Goal: Task Accomplishment & Management: Complete application form

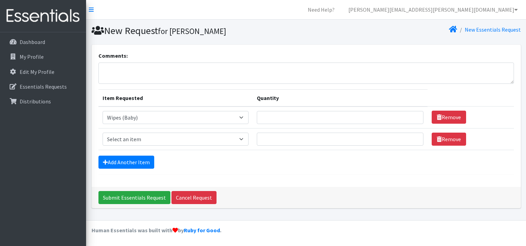
select select "4828"
click at [178, 136] on select "Select an item Adult XXX Large Adult Large Adult XX Large Adult Medium Adult Sm…" at bounding box center [176, 139] width 146 height 13
select select "11445"
click at [103, 133] on select "Select an item Adult XXX Large Adult Large Adult XX Large Adult Medium Adult Sm…" at bounding box center [176, 139] width 146 height 13
click at [136, 163] on link "Add Another Item" at bounding box center [126, 162] width 56 height 13
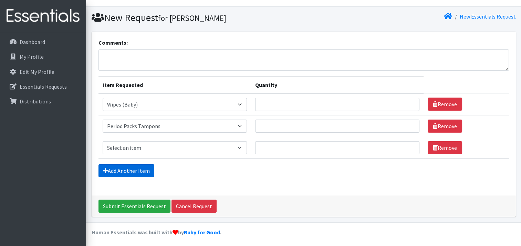
scroll to position [14, 0]
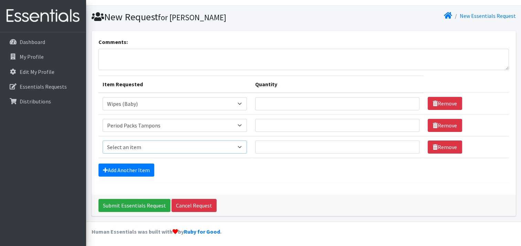
click at [203, 148] on select "Select an item Adult XXX Large Adult Large Adult XX Large Adult Medium Adult Sm…" at bounding box center [175, 147] width 144 height 13
select select "11444"
click at [103, 141] on select "Select an item Adult XXX Large Adult Large Adult XX Large Adult Medium Adult Sm…" at bounding box center [175, 147] width 144 height 13
click at [115, 169] on link "Add Another Item" at bounding box center [126, 170] width 56 height 13
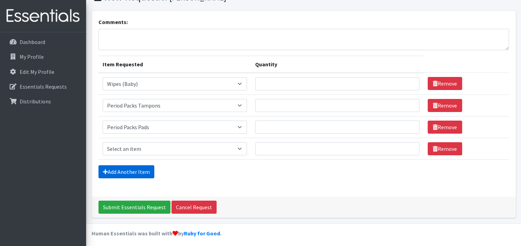
scroll to position [36, 0]
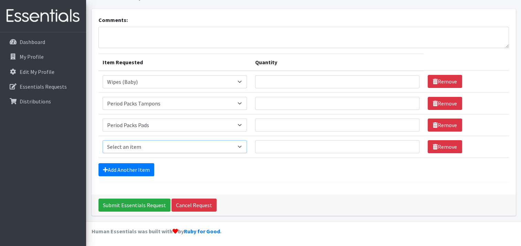
click at [153, 148] on select "Select an item Adult XXX Large Adult Large Adult XX Large Adult Medium Adult Sm…" at bounding box center [175, 146] width 144 height 13
select select "2928"
click at [103, 140] on select "Select an item Adult XXX Large Adult Large Adult XX Large Adult Medium Adult Sm…" at bounding box center [175, 146] width 144 height 13
click at [143, 166] on link "Add Another Item" at bounding box center [126, 169] width 56 height 13
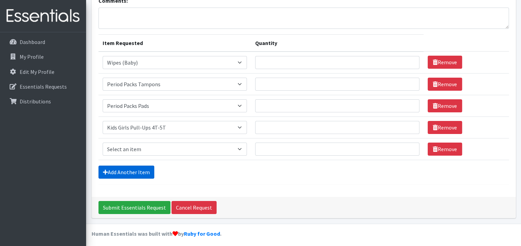
scroll to position [57, 0]
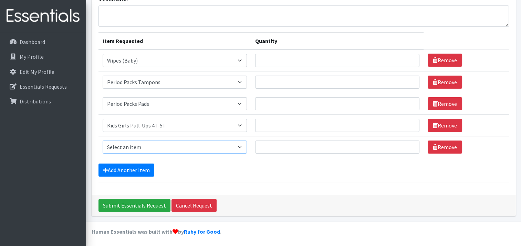
click at [169, 147] on select "Select an item Adult XXX Large Adult Large Adult XX Large Adult Medium Adult Sm…" at bounding box center [175, 147] width 144 height 13
select select "2929"
click at [103, 141] on select "Select an item Adult XXX Large Adult Large Adult XX Large Adult Medium Adult Sm…" at bounding box center [175, 147] width 144 height 13
click at [141, 170] on link "Add Another Item" at bounding box center [126, 170] width 56 height 13
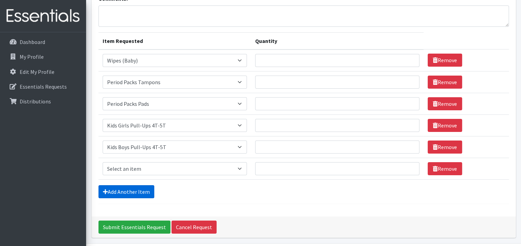
scroll to position [79, 0]
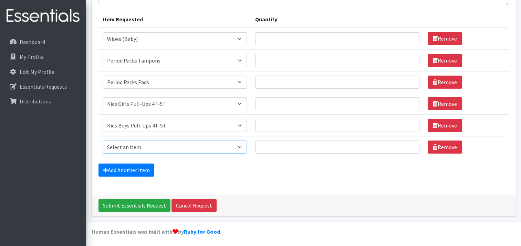
click at [172, 150] on select "Select an item Adult XXX Large Adult Large Adult XX Large Adult Medium Adult Sm…" at bounding box center [175, 147] width 144 height 13
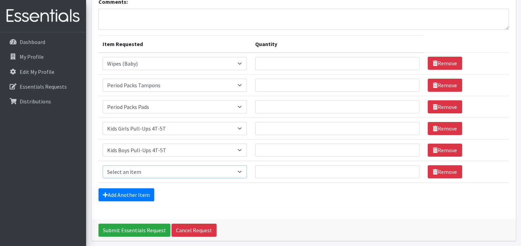
scroll to position [10, 0]
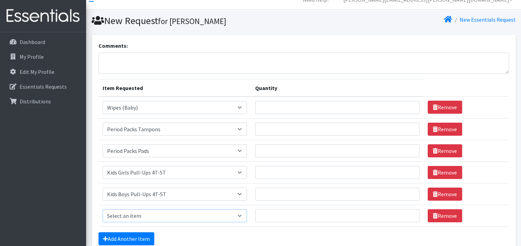
click at [131, 216] on select "Select an item Adult XXX Large Adult Large Adult XX Large Adult Medium Adult Sm…" at bounding box center [175, 216] width 144 height 13
select select "4739"
click at [103, 210] on select "Select an item Adult XXX Large Adult Large Adult XX Large Adult Medium Adult Sm…" at bounding box center [175, 216] width 144 height 13
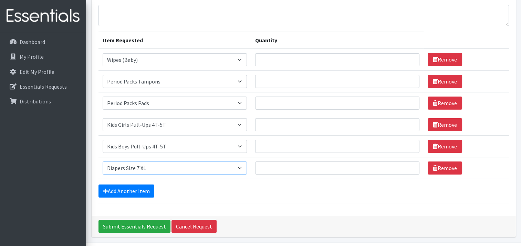
scroll to position [79, 0]
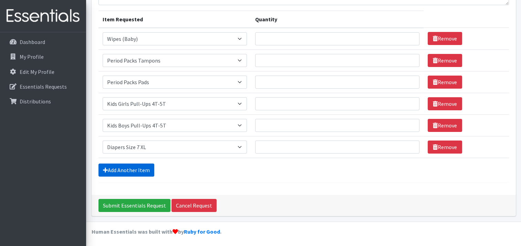
click at [128, 172] on link "Add Another Item" at bounding box center [126, 170] width 56 height 13
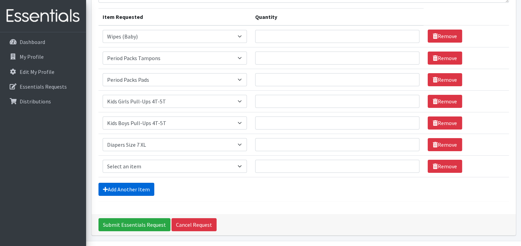
scroll to position [100, 0]
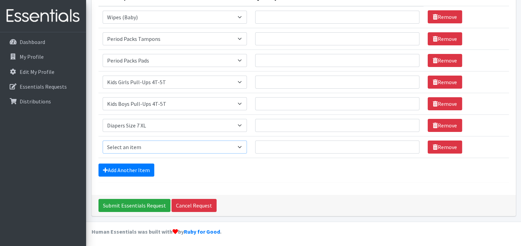
click at [210, 149] on select "Select an item Adult XXX Large Adult Large Adult XX Large Adult Medium Adult Sm…" at bounding box center [175, 147] width 144 height 13
select select "4738"
click at [103, 141] on select "Select an item Adult XXX Large Adult Large Adult XX Large Adult Medium Adult Sm…" at bounding box center [175, 147] width 144 height 13
click at [147, 172] on link "Add Another Item" at bounding box center [126, 170] width 56 height 13
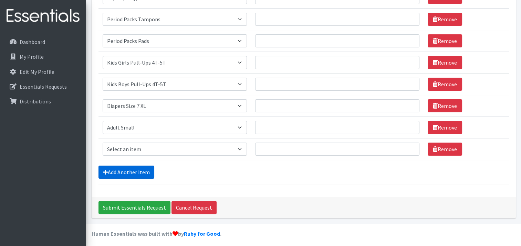
scroll to position [122, 0]
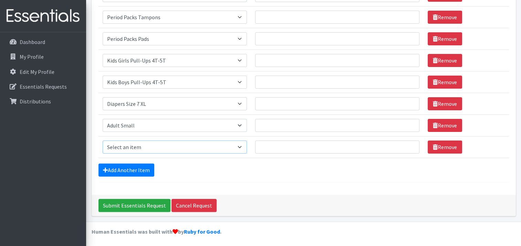
click at [168, 144] on select "Select an item Adult XXX Large Adult Large Adult XX Large Adult Medium Adult Sm…" at bounding box center [175, 147] width 144 height 13
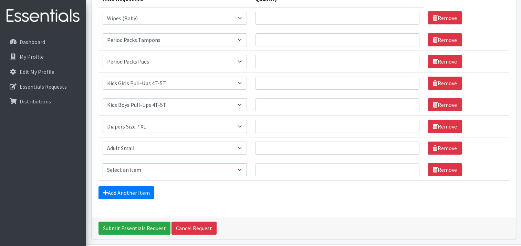
scroll to position [88, 0]
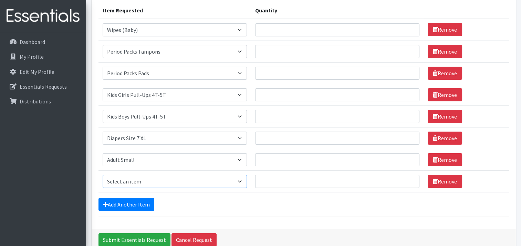
click at [216, 185] on select "Select an item Adult XXX Large Adult Large Adult XX Large Adult Medium Adult Sm…" at bounding box center [175, 181] width 144 height 13
click at [152, 182] on select "Select an item Adult XXX Large Adult Large Adult XX Large Adult Medium Adult Sm…" at bounding box center [175, 181] width 144 height 13
select select "428"
click at [103, 175] on select "Select an item Adult XXX Large Adult Large Adult XX Large Adult Medium Adult Sm…" at bounding box center [175, 181] width 144 height 13
click at [132, 206] on link "Add Another Item" at bounding box center [126, 204] width 56 height 13
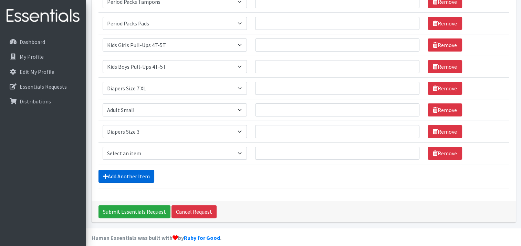
scroll to position [143, 0]
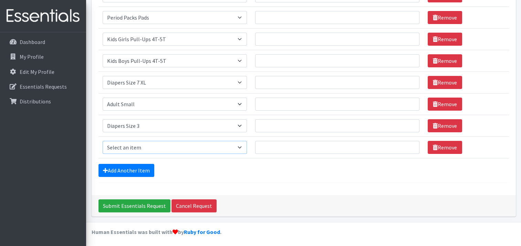
click at [140, 146] on select "Select an item Adult XXX Large Adult Large Adult XX Large Adult Medium Adult Sm…" at bounding box center [175, 147] width 144 height 13
select select "415"
click at [103, 141] on select "Select an item Adult XXX Large Adult Large Adult XX Large Adult Medium Adult Sm…" at bounding box center [175, 147] width 144 height 13
click at [142, 168] on link "Add Another Item" at bounding box center [126, 170] width 56 height 13
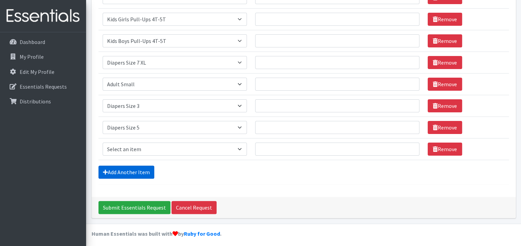
scroll to position [165, 0]
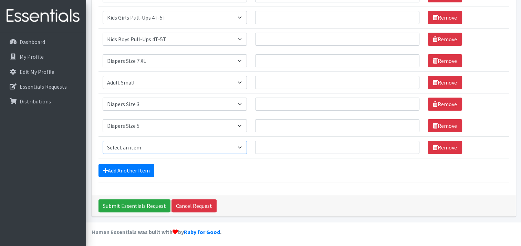
click at [133, 148] on select "Select an item Adult XXX Large Adult Large Adult XX Large Adult Medium Adult Sm…" at bounding box center [175, 147] width 144 height 13
select select "417"
click at [103, 141] on select "Select an item Adult XXX Large Adult Large Adult XX Large Adult Medium Adult Sm…" at bounding box center [175, 147] width 144 height 13
click at [138, 169] on link "Add Another Item" at bounding box center [126, 170] width 56 height 13
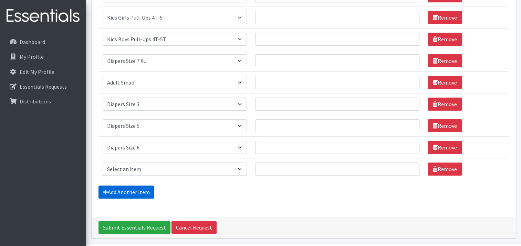
scroll to position [187, 0]
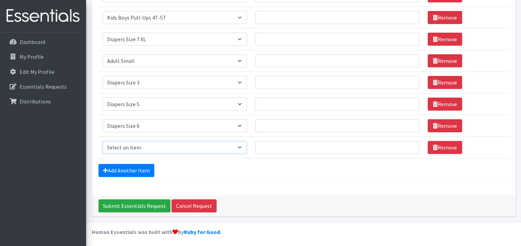
click at [138, 148] on select "Select an item Adult XXX Large Adult Large Adult XX Large Adult Medium Adult Sm…" at bounding box center [175, 147] width 144 height 13
select select "414"
click at [103, 141] on select "Select an item Adult XXX Large Adult Large Adult XX Large Adult Medium Adult Sm…" at bounding box center [175, 147] width 144 height 13
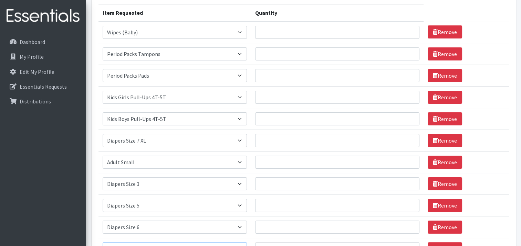
scroll to position [49, 0]
